Goal: Information Seeking & Learning: Understand process/instructions

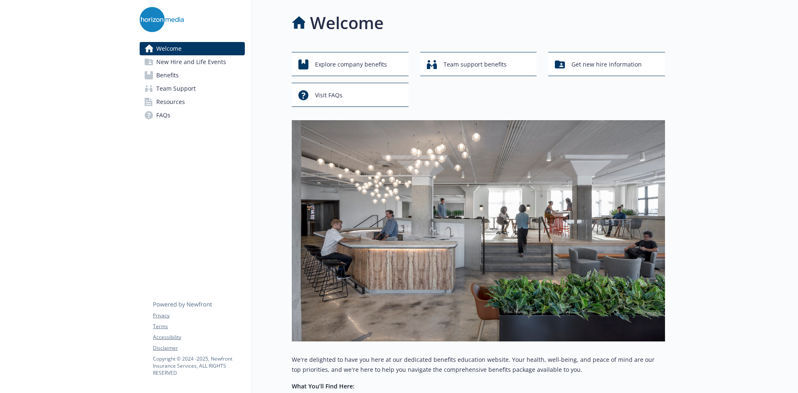
click at [189, 71] on link "Benefits" at bounding box center [192, 75] width 105 height 13
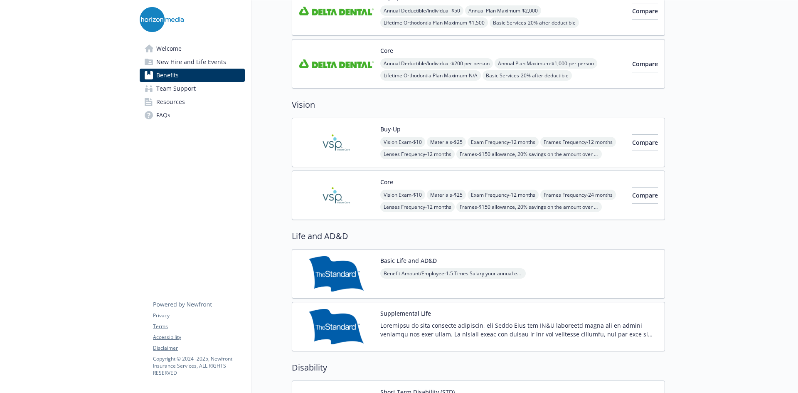
scroll to position [332, 0]
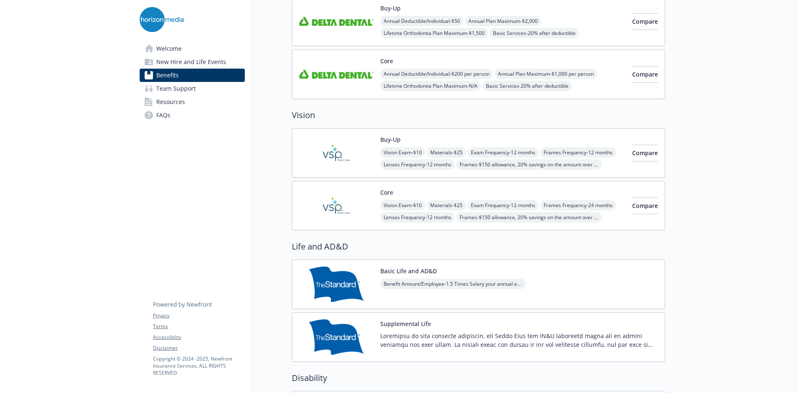
click at [332, 158] on img at bounding box center [336, 152] width 75 height 35
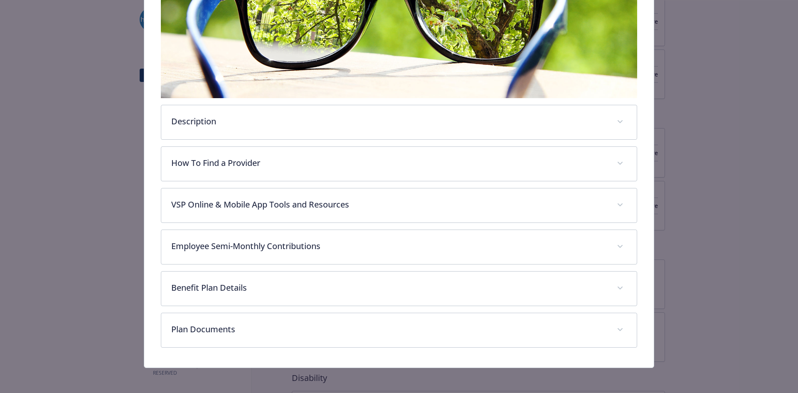
scroll to position [191, 0]
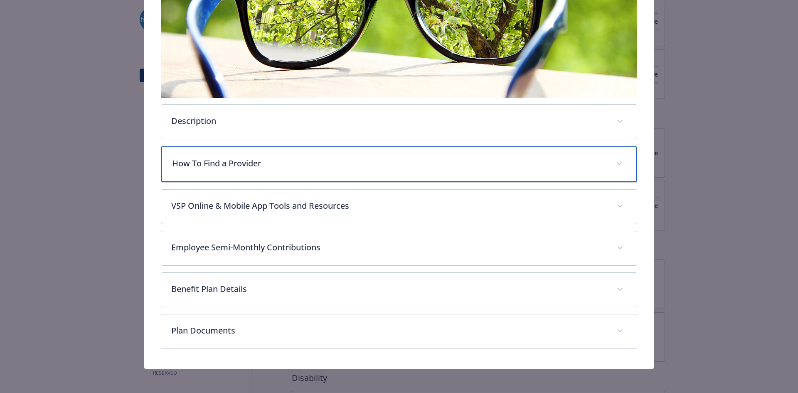
click at [375, 172] on div "How To Find a Provider" at bounding box center [399, 164] width 476 height 36
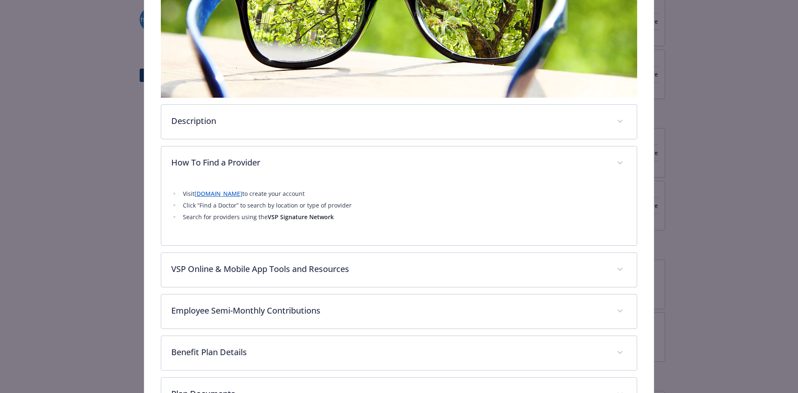
click at [240, 191] on link "[DOMAIN_NAME]" at bounding box center [219, 194] width 48 height 8
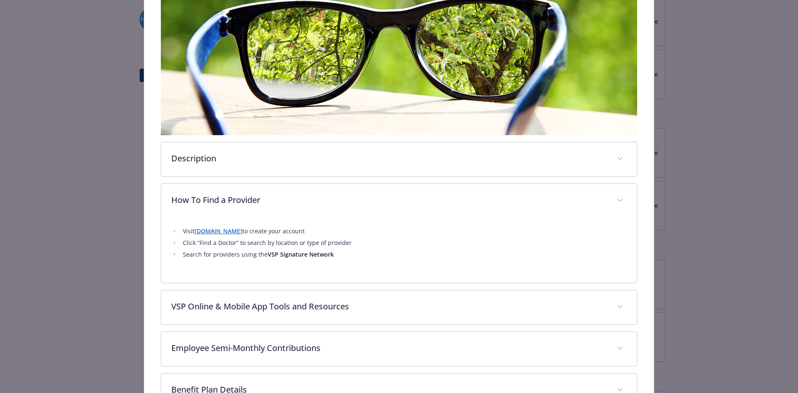
scroll to position [166, 0]
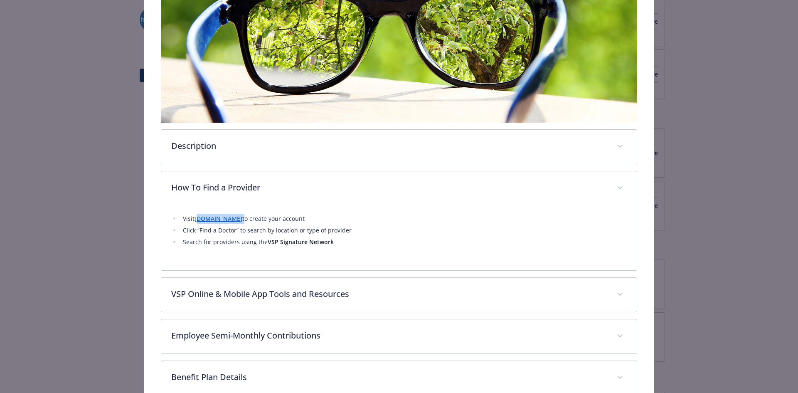
drag, startPoint x: 290, startPoint y: 220, endPoint x: 197, endPoint y: 217, distance: 93.2
click at [197, 217] on li "Visit [DOMAIN_NAME] to create your account" at bounding box center [403, 219] width 447 height 10
click at [242, 221] on link "[DOMAIN_NAME]" at bounding box center [219, 218] width 48 height 8
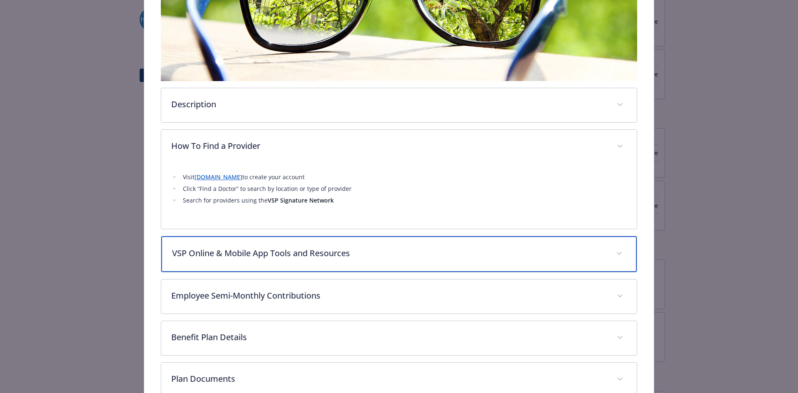
click at [314, 245] on div "VSP Online & Mobile App Tools and Resources" at bounding box center [399, 254] width 476 height 36
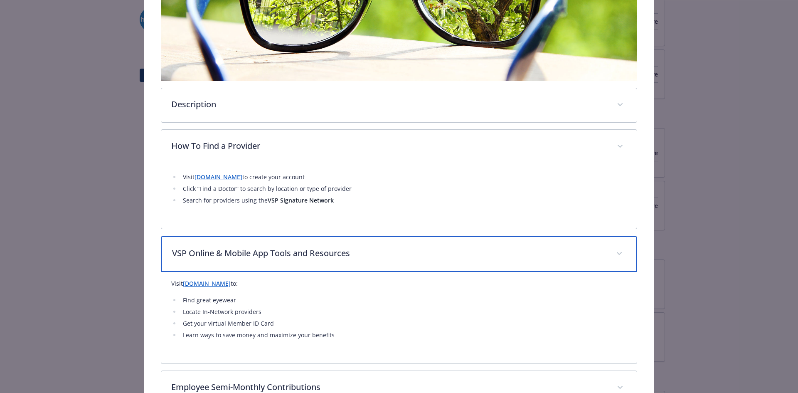
scroll to position [249, 0]
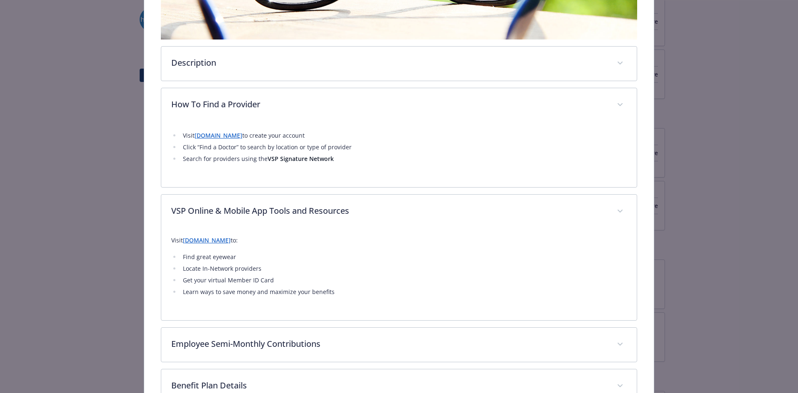
click at [231, 241] on link "[DOMAIN_NAME]" at bounding box center [207, 240] width 48 height 8
